Goal: Task Accomplishment & Management: Complete application form

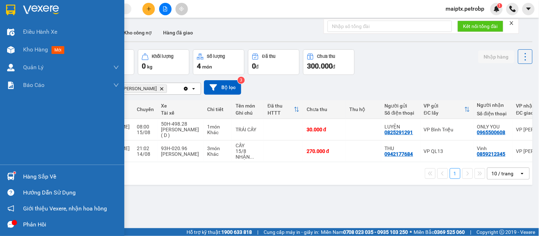
click at [13, 182] on div at bounding box center [11, 176] width 12 height 12
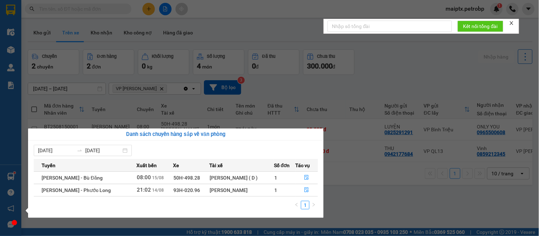
click at [364, 202] on section "Kết quả tìm kiếm ( 0 ) Bộ lọc No Data maiptx.petrobp 1 Điều hành xe Kho hàng mớ…" at bounding box center [269, 118] width 539 height 236
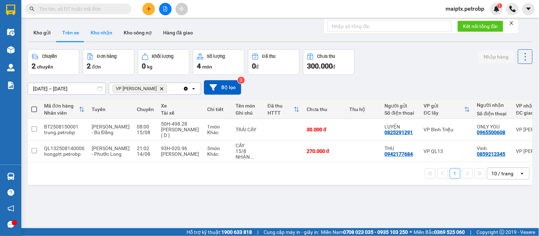
click at [97, 26] on button "Kho nhận" at bounding box center [101, 32] width 33 height 17
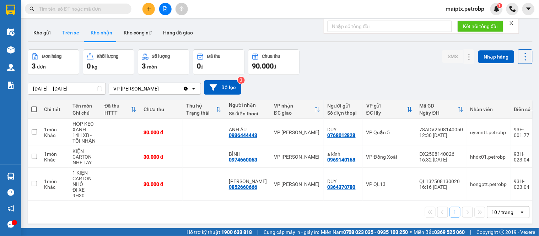
click at [77, 37] on button "Trên xe" at bounding box center [70, 32] width 28 height 17
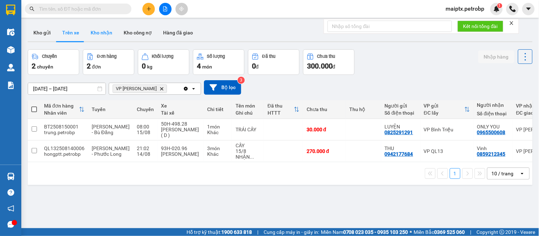
click at [104, 33] on button "Kho nhận" at bounding box center [101, 32] width 33 height 17
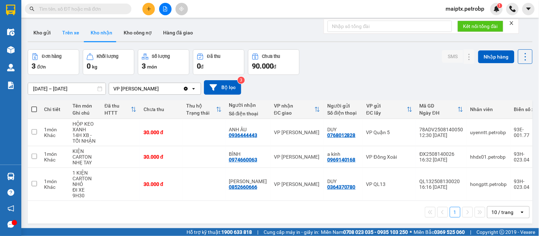
click at [65, 34] on button "Trên xe" at bounding box center [70, 32] width 28 height 17
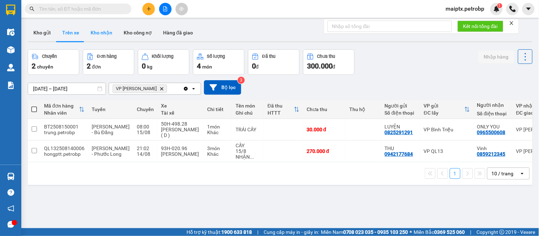
click at [99, 31] on button "Kho nhận" at bounding box center [101, 32] width 33 height 17
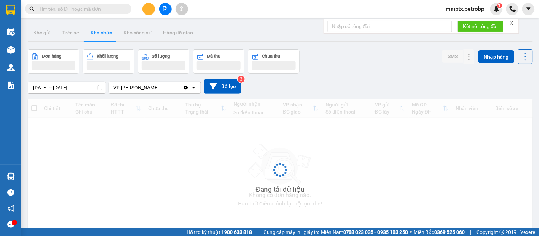
type input "[DATE] – [DATE]"
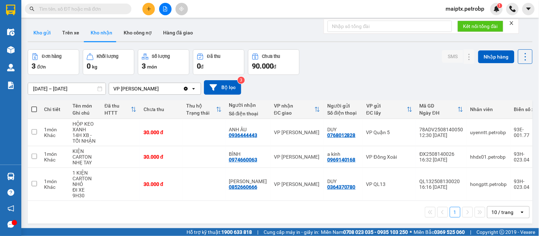
click at [47, 33] on button "Kho gửi" at bounding box center [42, 32] width 29 height 17
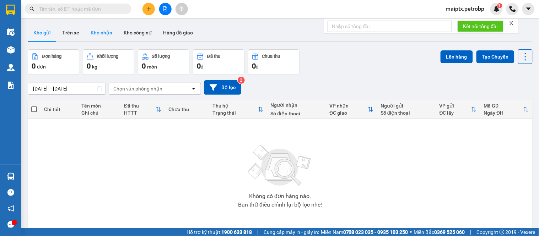
click at [93, 34] on button "Kho nhận" at bounding box center [101, 32] width 33 height 17
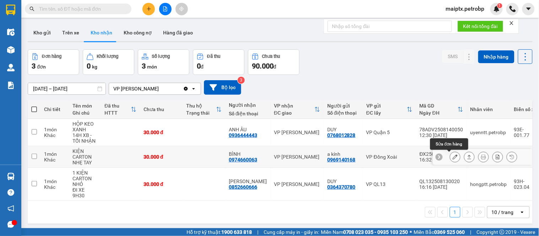
click at [450, 157] on button at bounding box center [455, 157] width 10 height 12
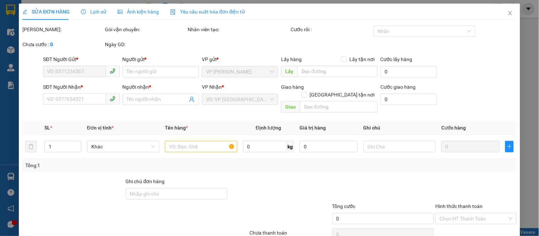
type input "0969140168"
type input "a kính"
type input "0974660063"
type input "BÌNH"
type input "30.000"
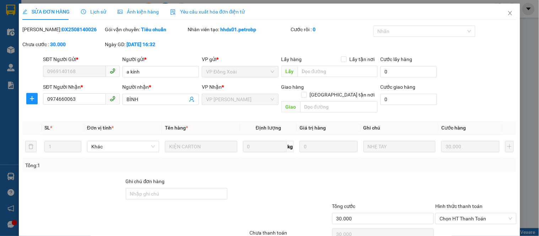
click at [61, 30] on b "ĐX2508140026" at bounding box center [78, 30] width 35 height 6
copy b "ĐX2508140026"
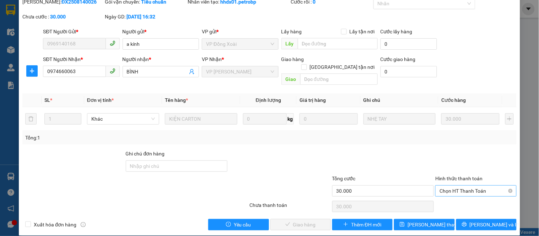
click at [474, 186] on span "Chọn HT Thanh Toán" at bounding box center [475, 191] width 72 height 11
click at [448, 199] on div "Tại văn phòng" at bounding box center [471, 198] width 72 height 8
type input "0"
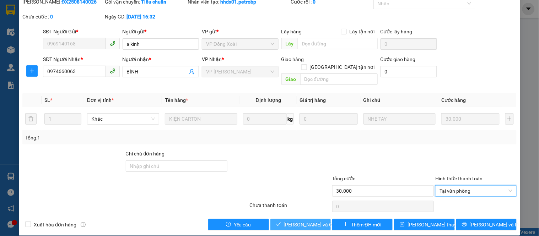
click at [311, 221] on span "[PERSON_NAME] và Giao hàng" at bounding box center [318, 225] width 68 height 8
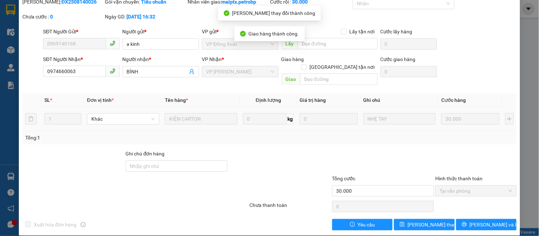
scroll to position [0, 0]
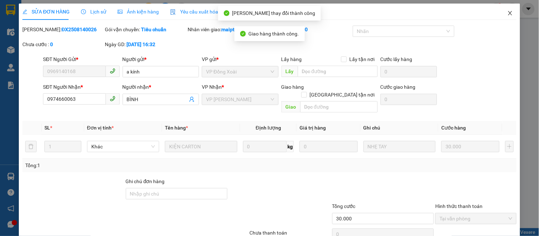
click at [507, 12] on icon "close" at bounding box center [510, 13] width 6 height 6
